Goal: Information Seeking & Learning: Check status

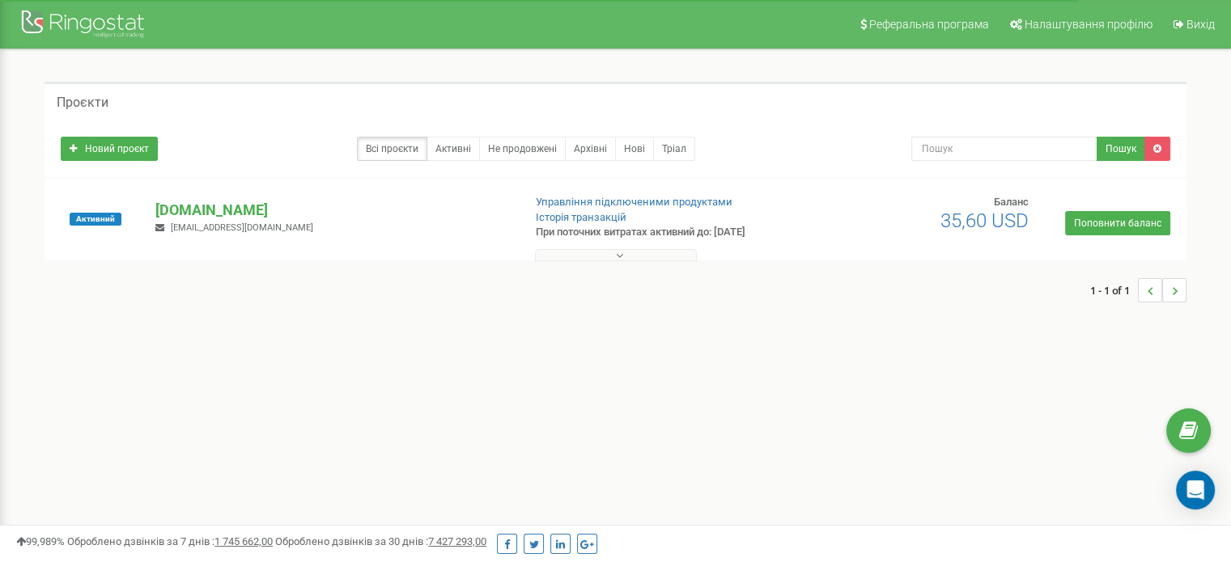
click at [616, 256] on icon at bounding box center [619, 255] width 7 height 11
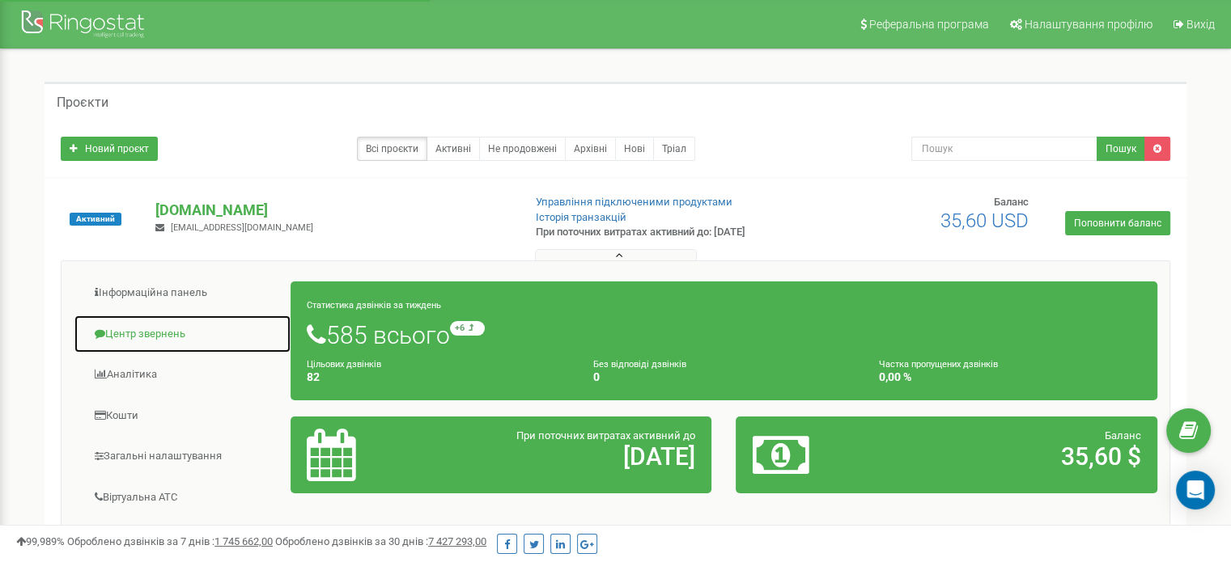
click at [162, 325] on link "Центр звернень" at bounding box center [183, 335] width 218 height 40
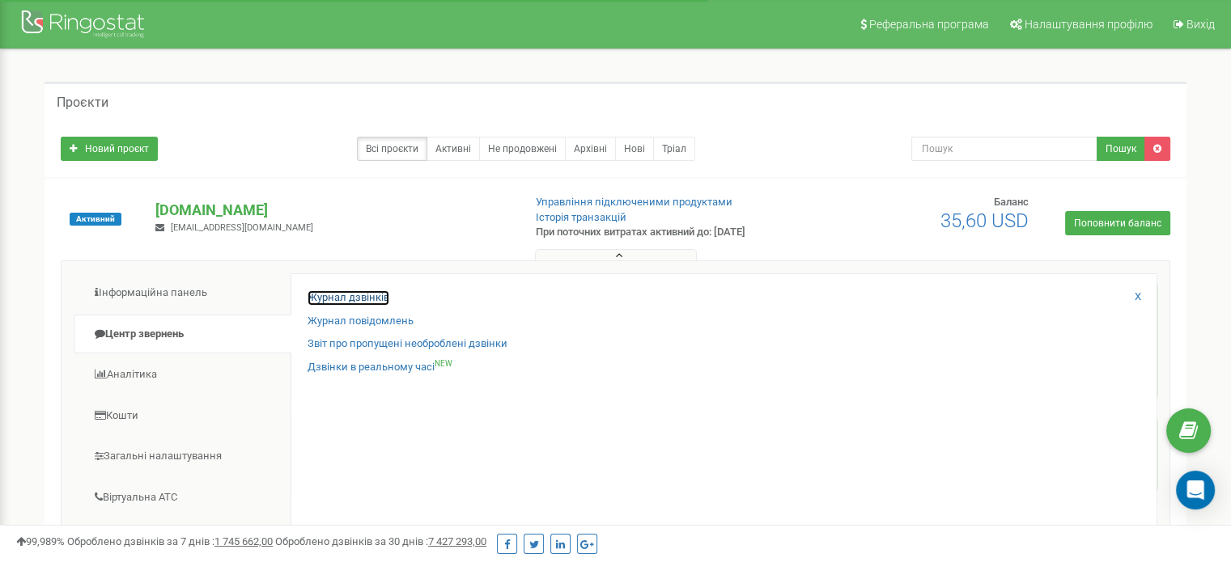
click at [381, 296] on link "Журнал дзвінків" at bounding box center [349, 298] width 82 height 15
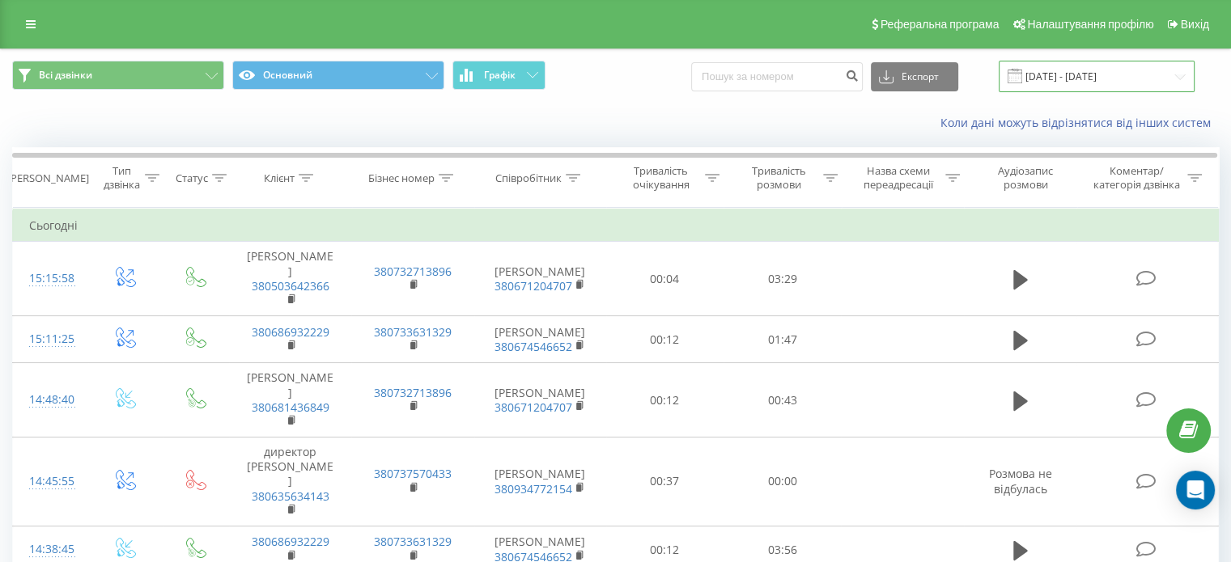
click at [1109, 74] on input "23.08.2025 - 23.09.2025" at bounding box center [1097, 77] width 196 height 32
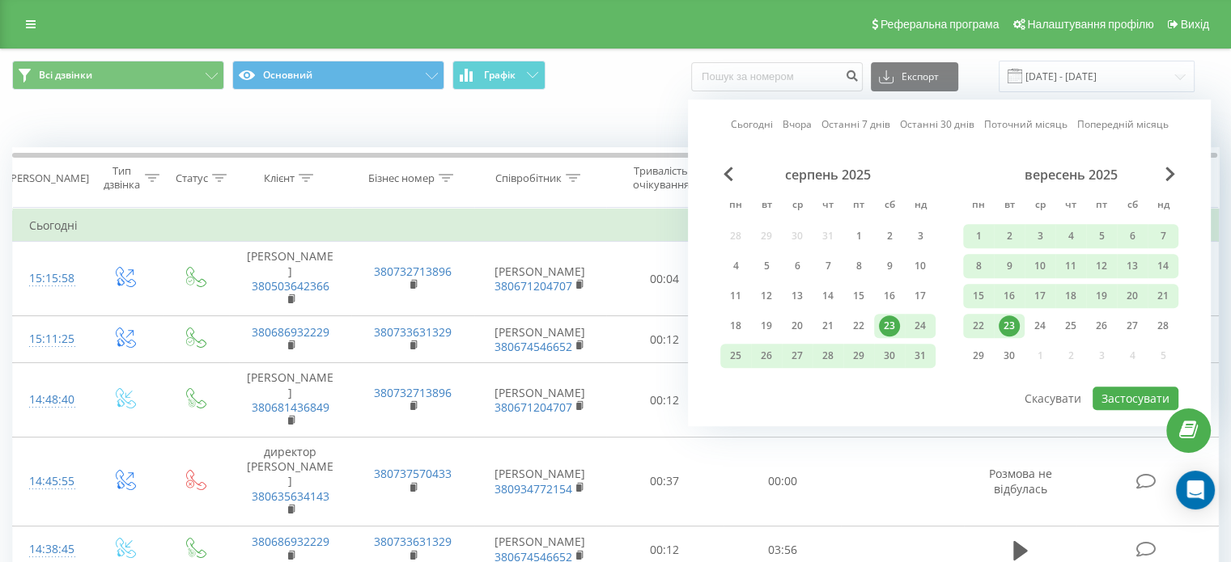
click at [1013, 323] on div "23" at bounding box center [1009, 326] width 21 height 21
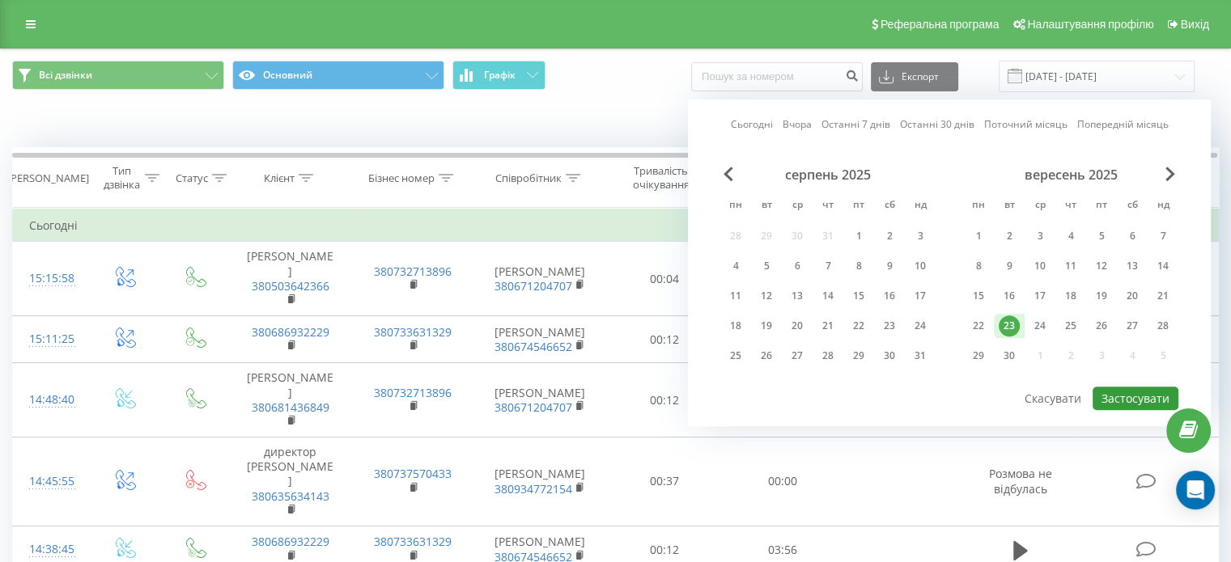
click at [1136, 395] on button "Застосувати" at bounding box center [1136, 398] width 86 height 23
type input "23.09.2025 - 23.09.2025"
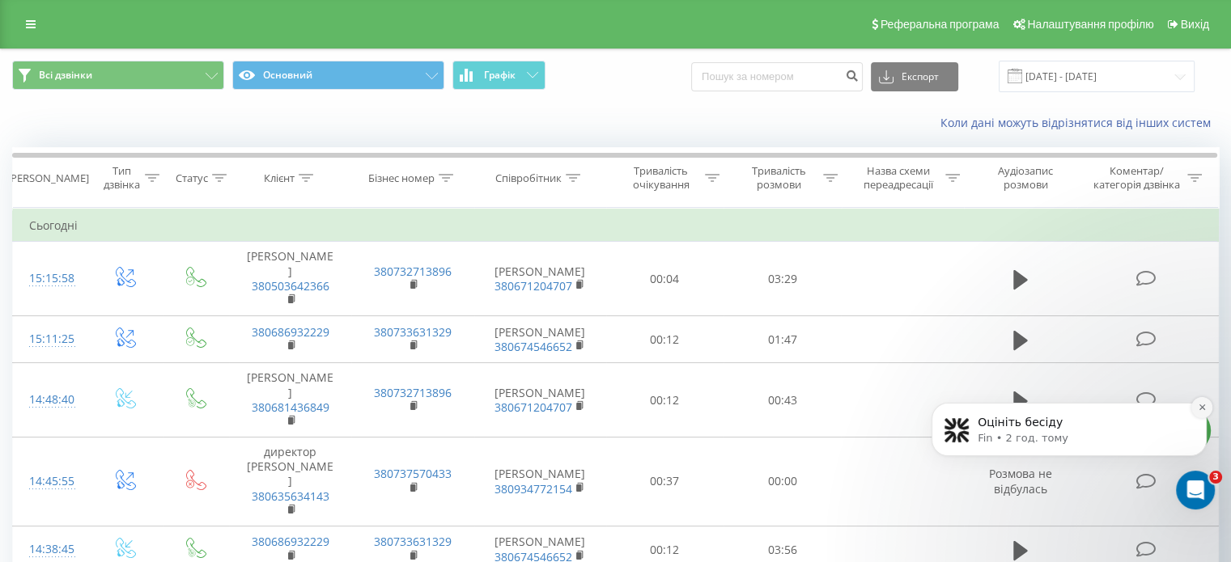
click at [1203, 410] on icon "Dismiss notification" at bounding box center [1202, 407] width 9 height 9
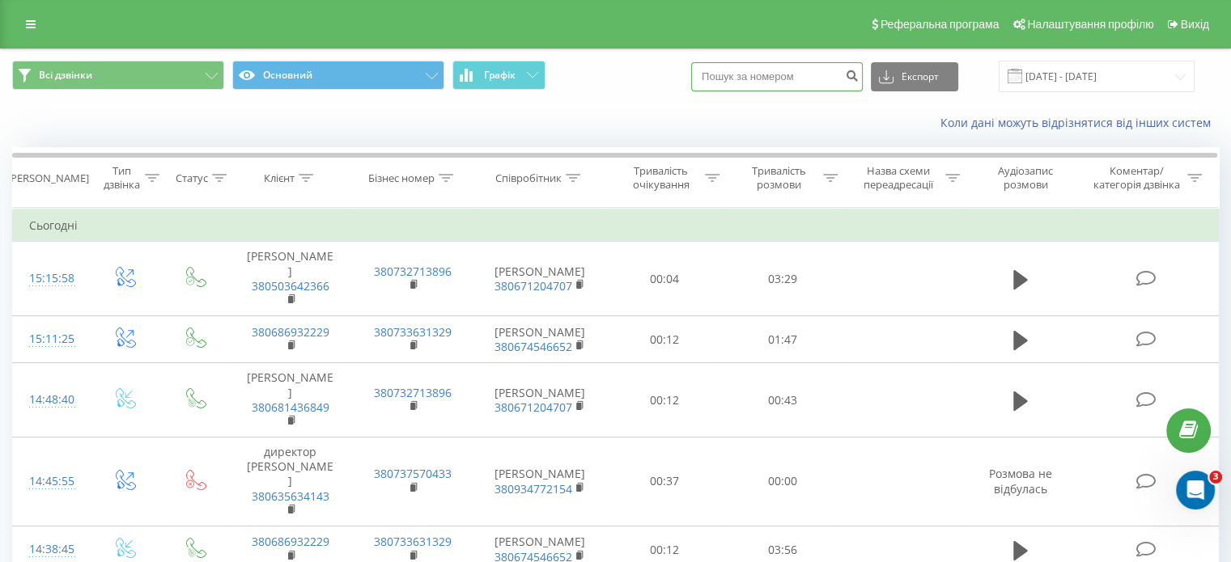
click at [813, 80] on input at bounding box center [777, 76] width 172 height 29
paste input "380679638280"
type input "380679638280"
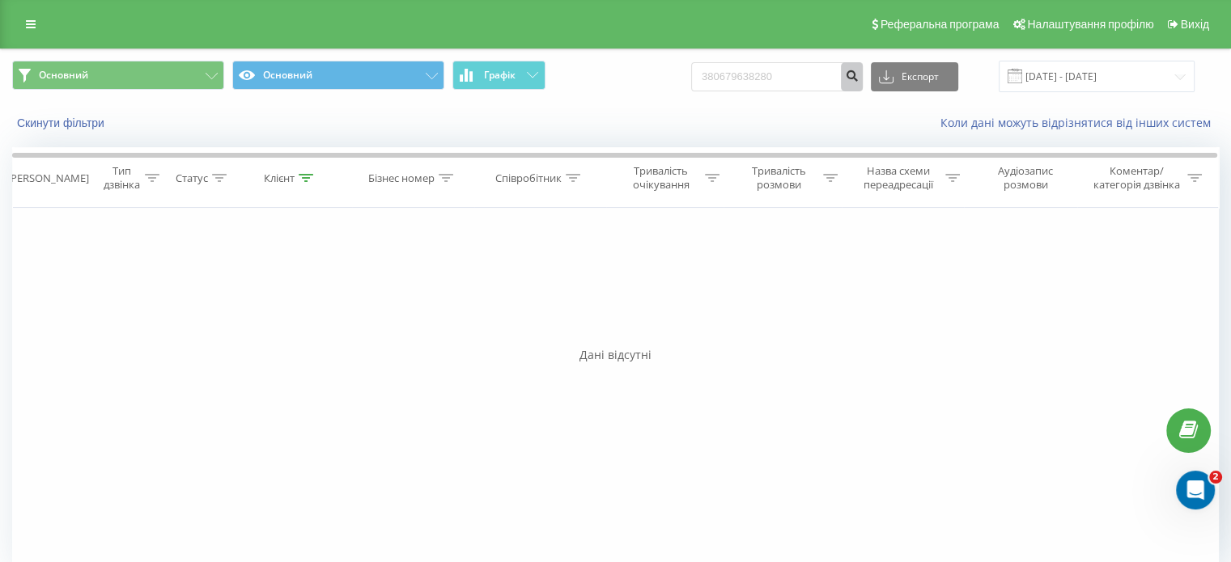
click at [859, 77] on icon "submit" at bounding box center [852, 74] width 14 height 10
